Goal: Task Accomplishment & Management: Complete application form

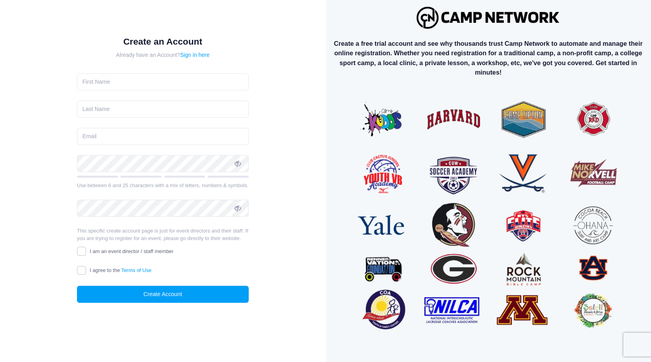
scroll to position [16, 0]
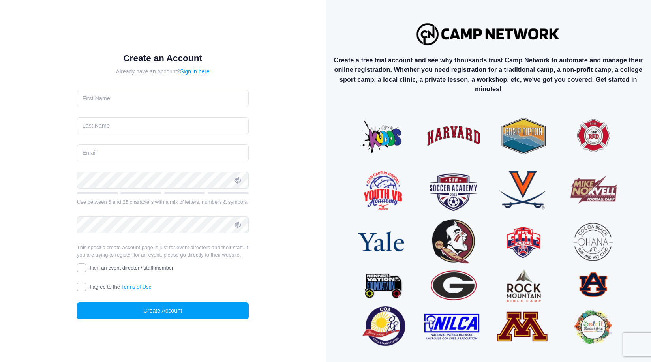
click at [84, 284] on input "I agree to the Terms of Use" at bounding box center [81, 287] width 9 height 9
checkbox input "true"
click at [84, 262] on div "This specific create account page is just for event directors and their staff. …" at bounding box center [163, 259] width 172 height 30
click at [83, 266] on input "I am an event director / staff member" at bounding box center [81, 267] width 9 height 9
checkbox input "true"
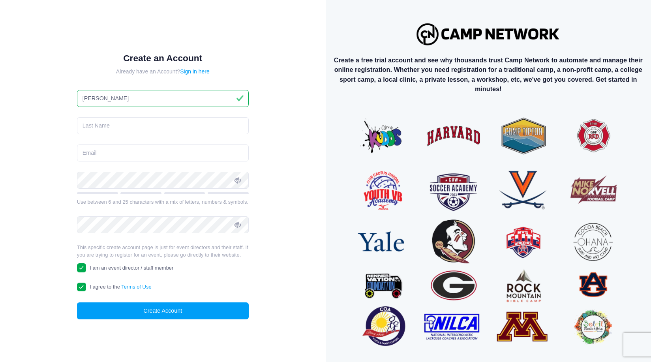
type input "Kellie"
drag, startPoint x: 140, startPoint y: 127, endPoint x: 140, endPoint y: 118, distance: 8.7
type input "Thomas"
drag, startPoint x: 140, startPoint y: 154, endPoint x: 140, endPoint y: 137, distance: 17.4
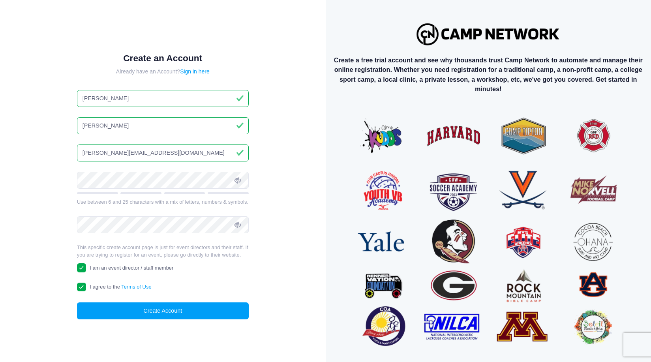
type input "kellie@campsbykt.com"
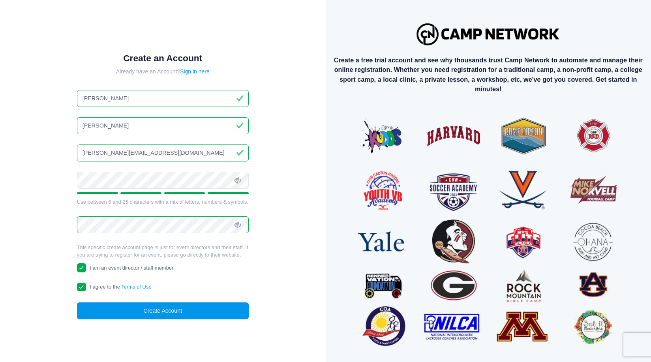
click at [132, 310] on button "Create Account" at bounding box center [163, 310] width 172 height 17
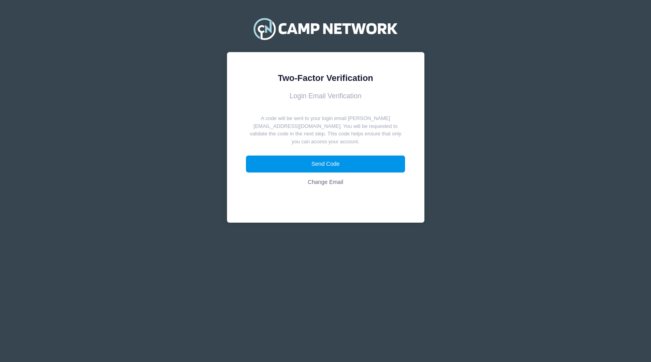
click at [313, 156] on button "Send Code" at bounding box center [325, 164] width 159 height 17
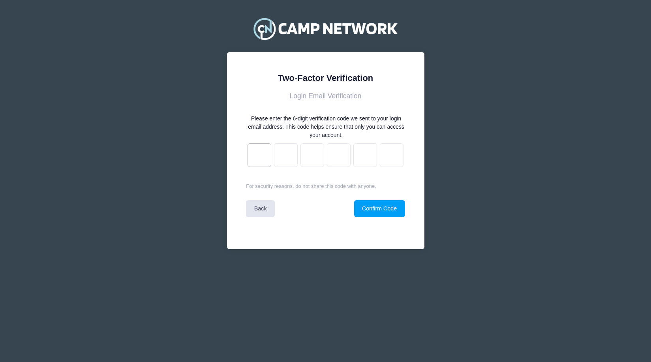
click at [263, 152] on input "text" at bounding box center [260, 155] width 24 height 24
type input "0"
type input "3"
type input "b"
type input "6"
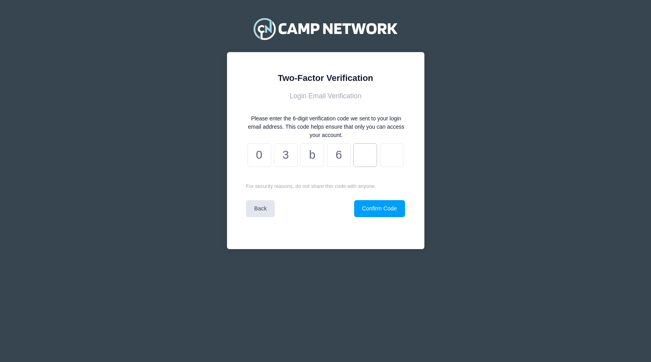
type input "d"
type input "a"
click at [393, 205] on button "Confirm Code" at bounding box center [379, 208] width 51 height 17
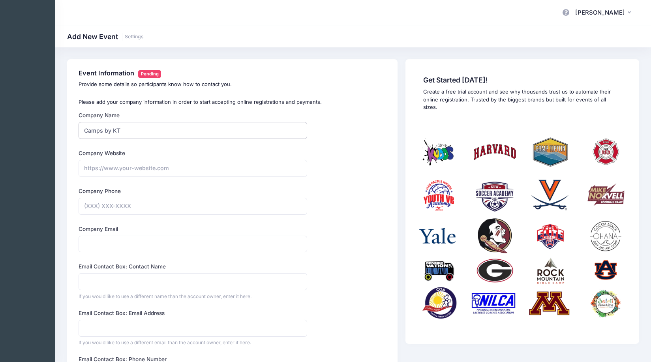
type input "Camps by KT"
type input "2"
type input "https://www.campsbykt.com"
type input "(832) 866-0043"
type input "info@campsbykt.com"
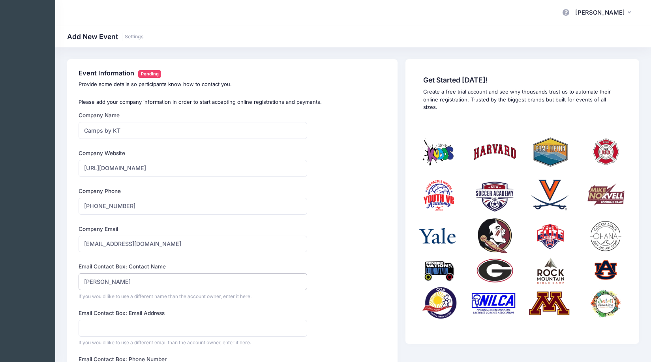
type input "[PERSON_NAME]"
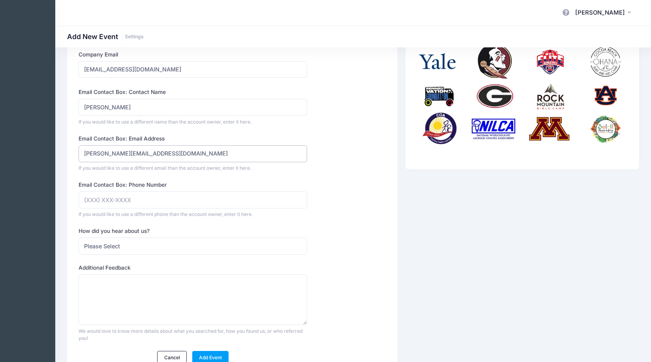
scroll to position [175, 0]
type input "kellie@campsbykt.com"
drag, startPoint x: 135, startPoint y: 200, endPoint x: 135, endPoint y: 195, distance: 5.1
type input "(832) 866-0043"
click at [118, 287] on textarea "What did you search for?" at bounding box center [193, 299] width 229 height 51
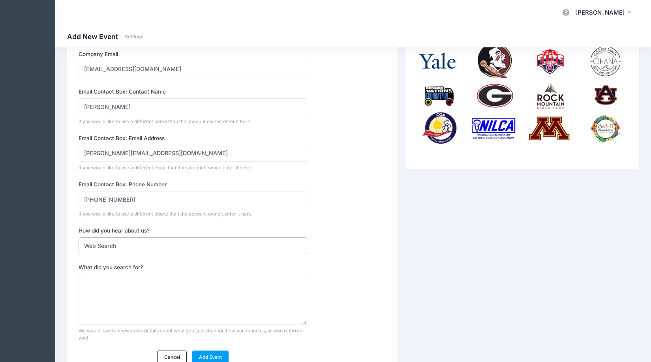
select select "other"
click at [111, 282] on textarea "Please Describe" at bounding box center [193, 299] width 229 height 51
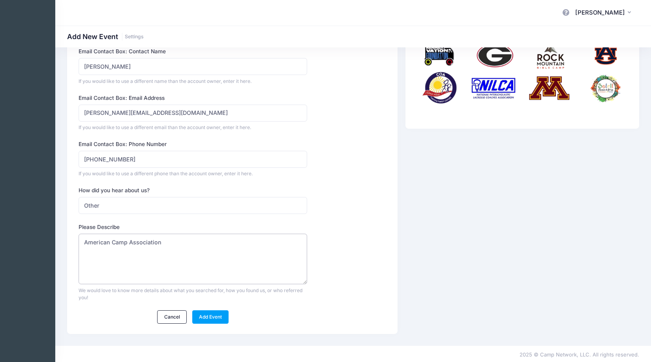
scroll to position [215, 0]
type textarea "American Camp Association"
click at [220, 315] on link "Add Event" at bounding box center [210, 317] width 37 height 13
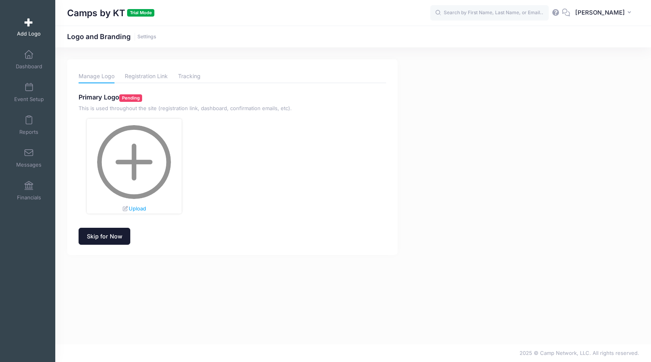
click at [107, 234] on link "Skip for Now" at bounding box center [105, 236] width 52 height 17
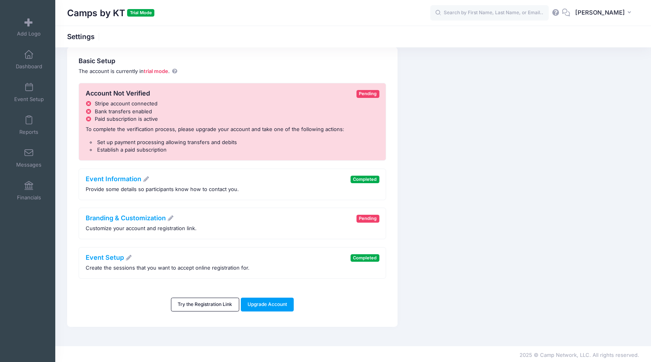
scroll to position [12, 0]
